Goal: Task Accomplishment & Management: Use online tool/utility

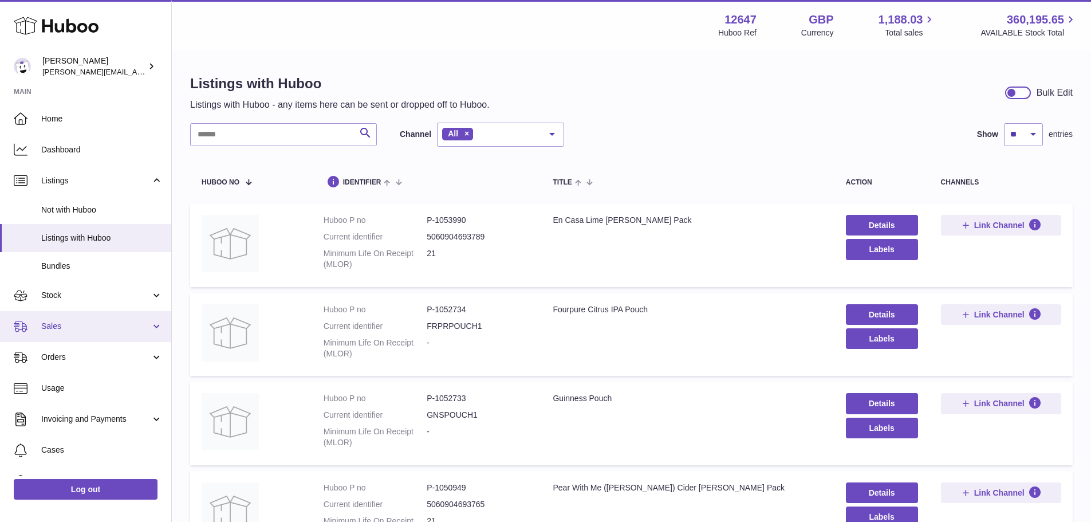
click at [93, 338] on link "Sales" at bounding box center [85, 326] width 171 height 31
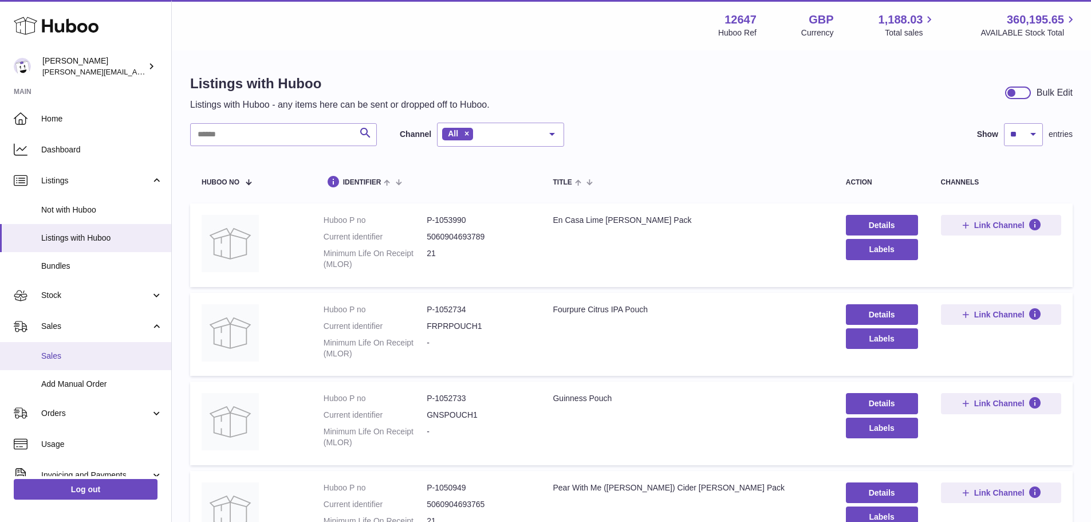
click at [95, 348] on link "Sales" at bounding box center [85, 356] width 171 height 28
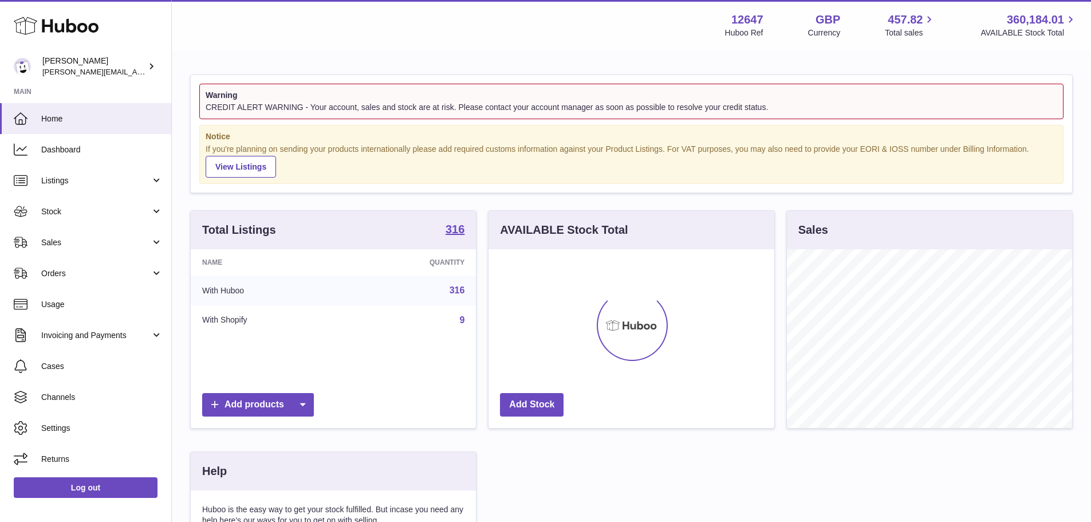
scroll to position [179, 286]
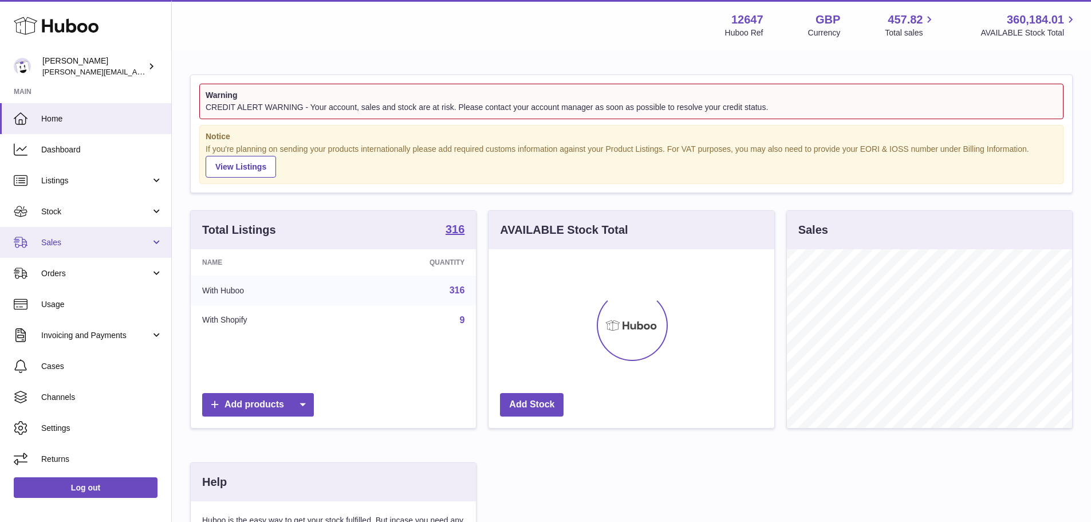
click at [89, 237] on span "Sales" at bounding box center [95, 242] width 109 height 11
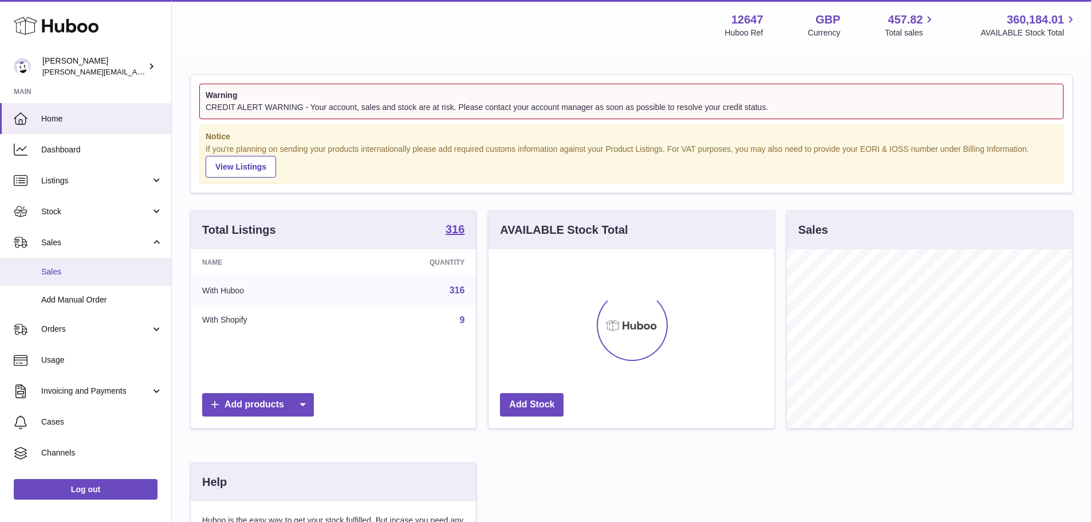
click at [93, 269] on span "Sales" at bounding box center [101, 271] width 121 height 11
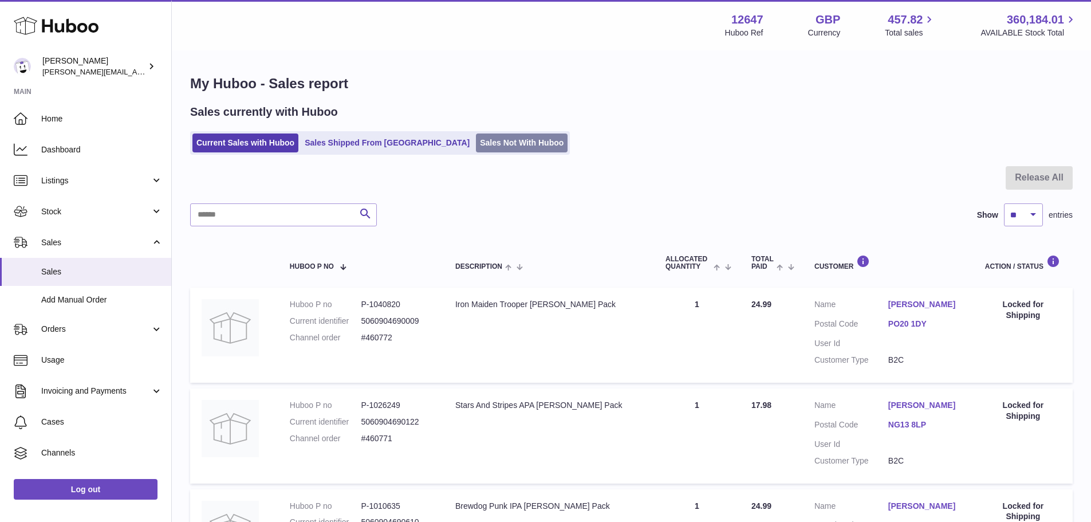
click at [476, 144] on link "Sales Not With Huboo" at bounding box center [522, 142] width 92 height 19
